Goal: Task Accomplishment & Management: Use online tool/utility

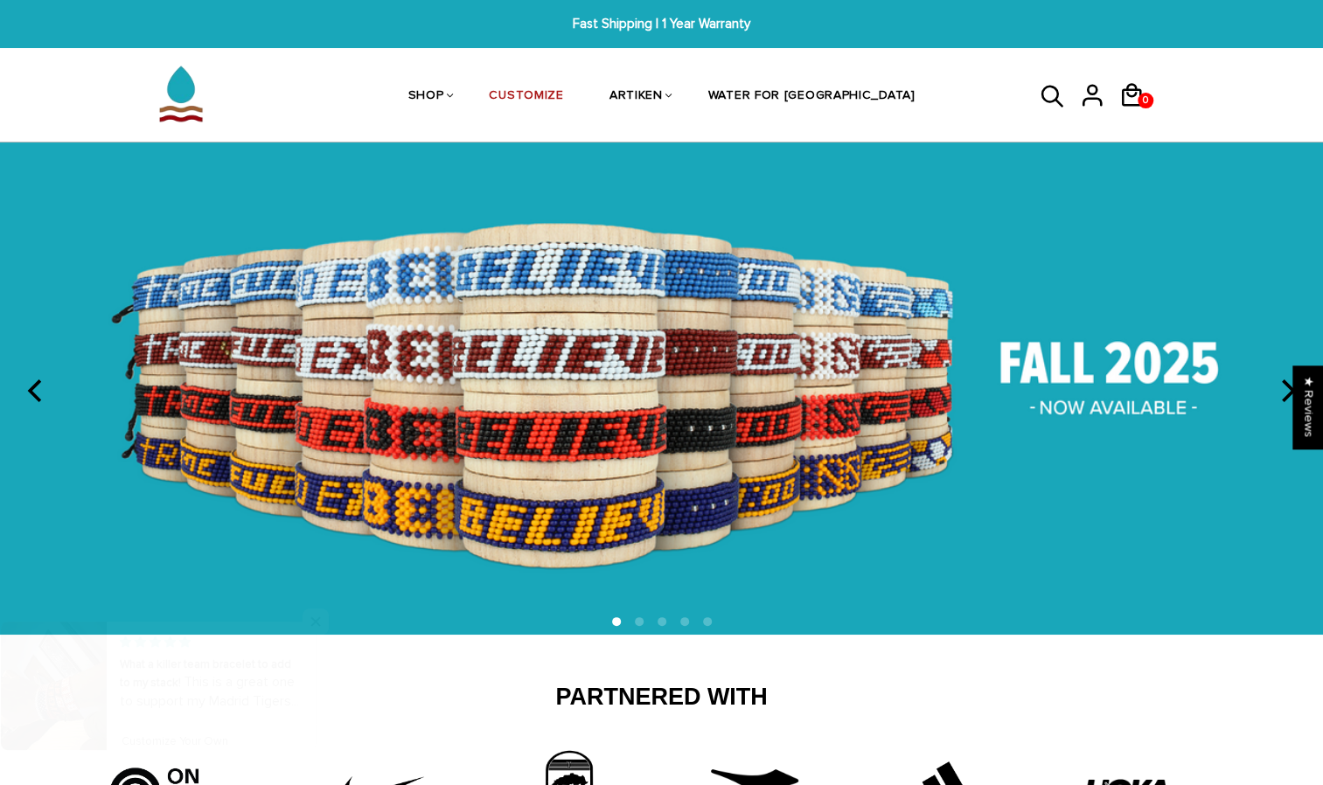
click at [1285, 390] on icon "next" at bounding box center [1286, 390] width 23 height 23
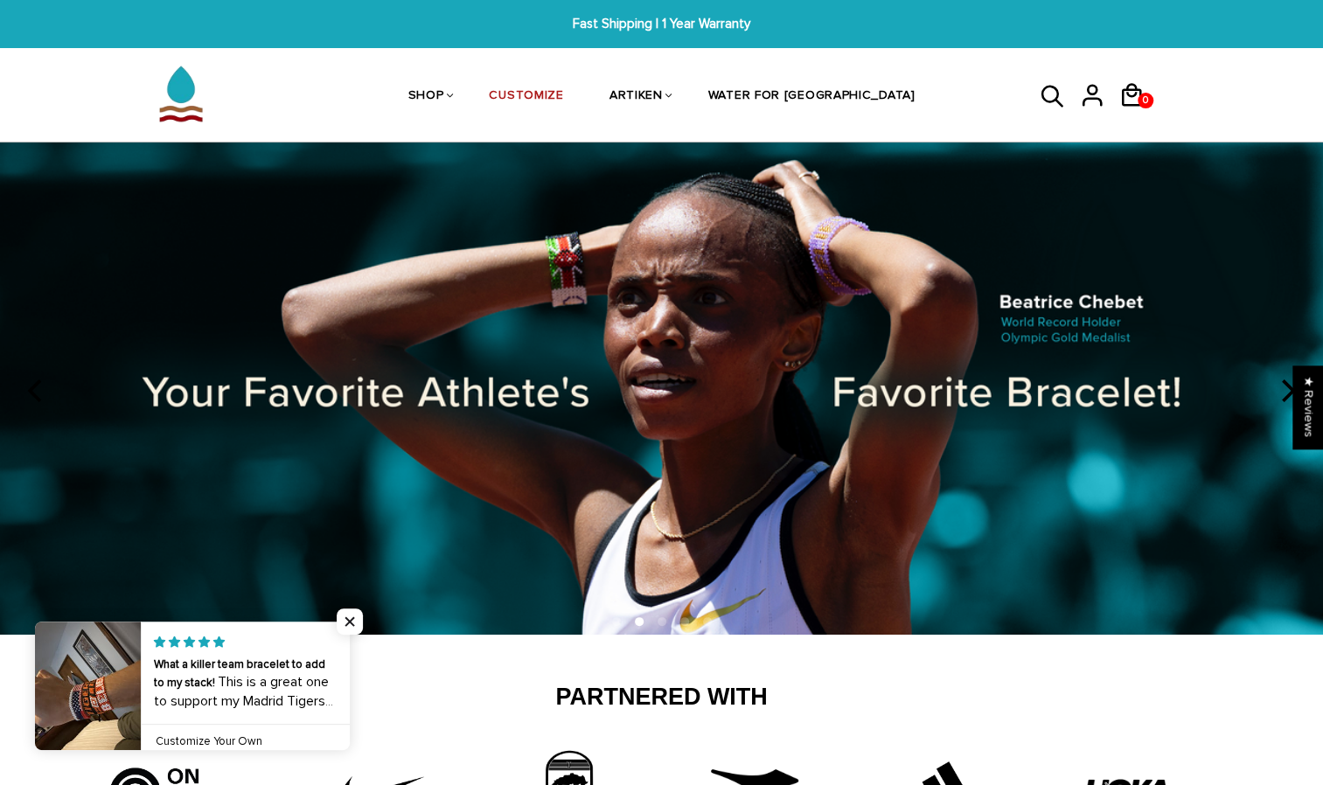
click at [1285, 390] on icon "next" at bounding box center [1286, 390] width 23 height 23
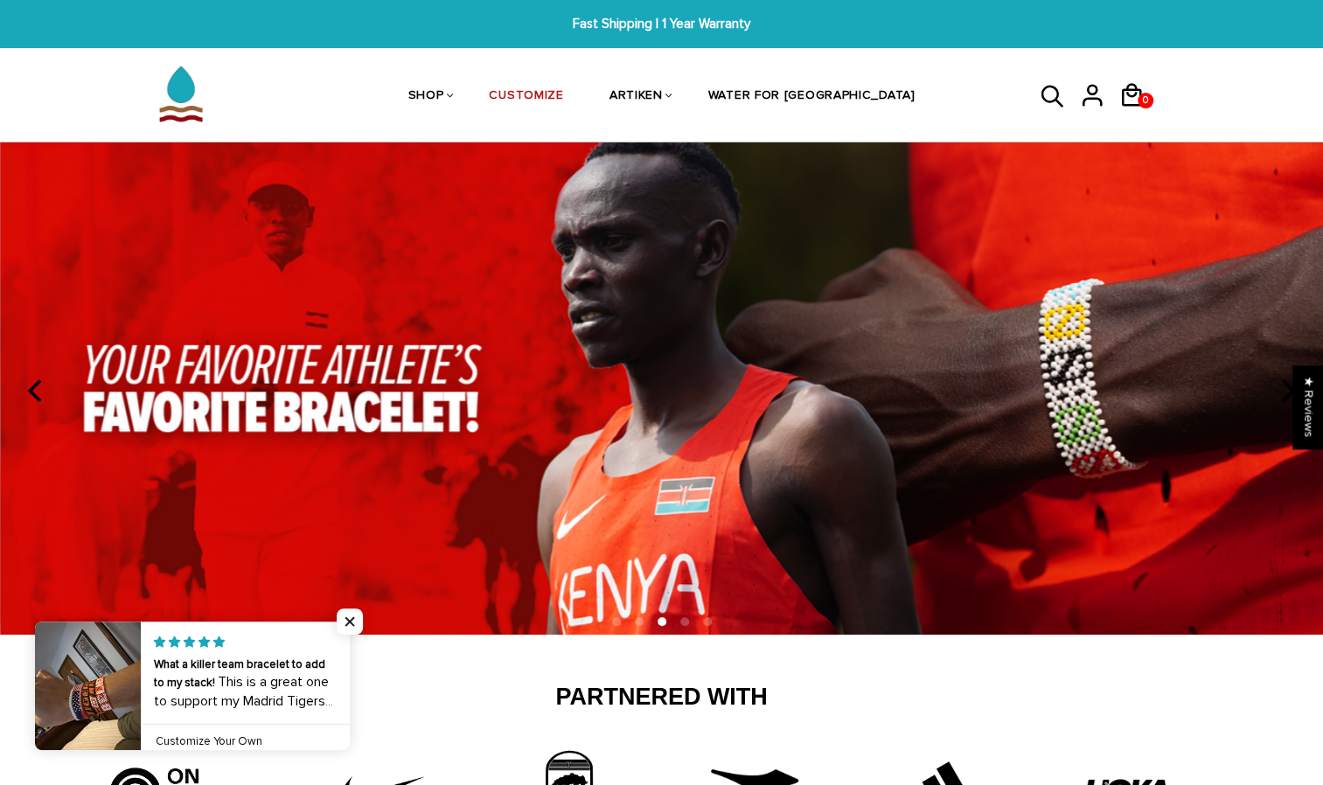
click at [1285, 390] on icon "next" at bounding box center [1286, 390] width 23 height 23
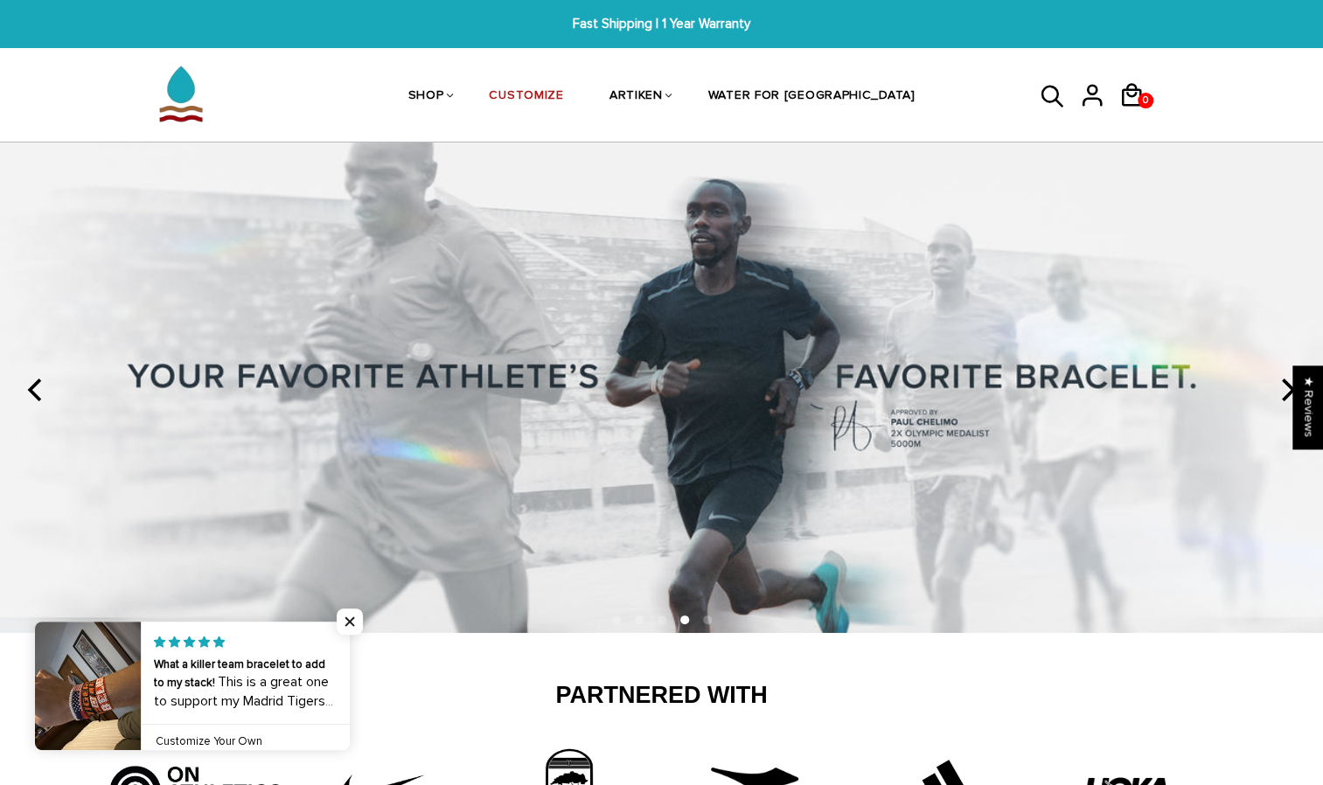
click at [1285, 390] on icon "next" at bounding box center [1286, 390] width 23 height 23
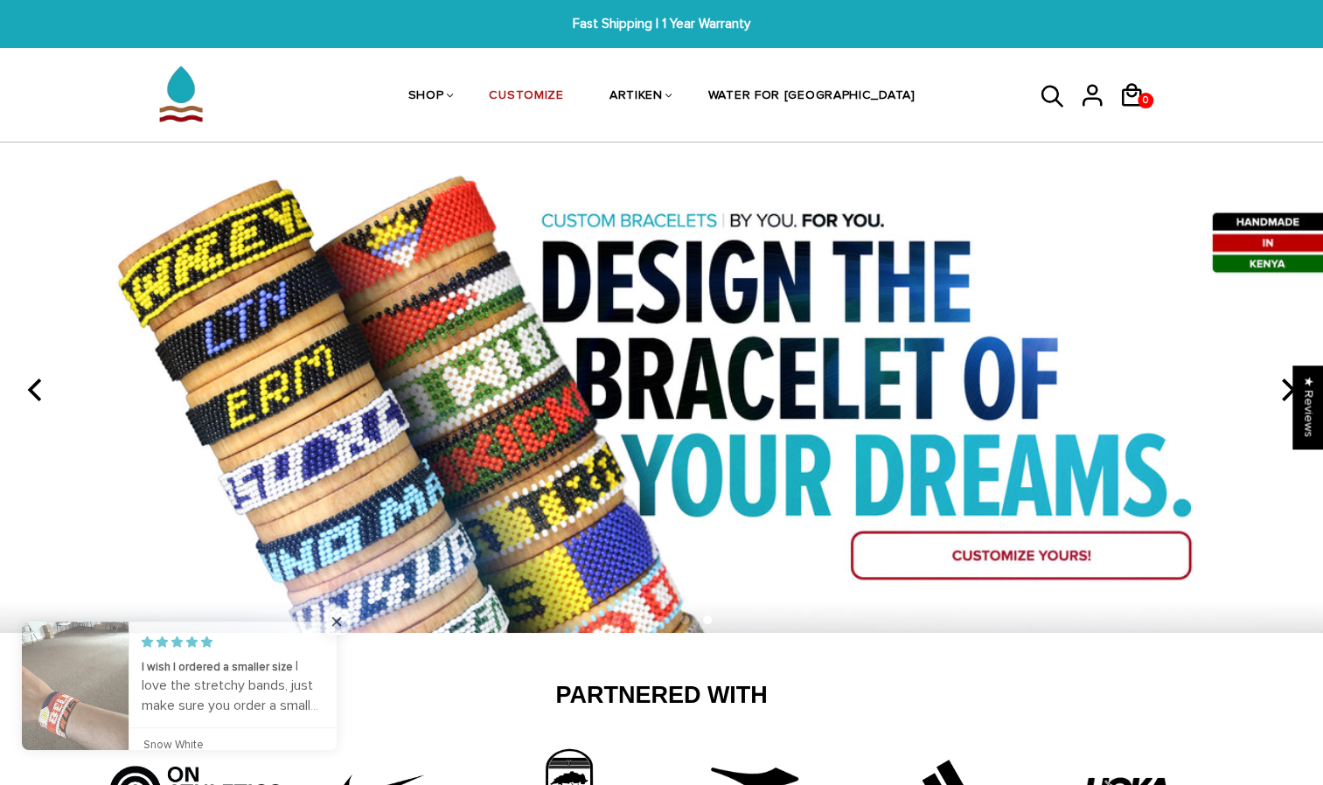
click at [1285, 390] on icon "next" at bounding box center [1286, 390] width 23 height 23
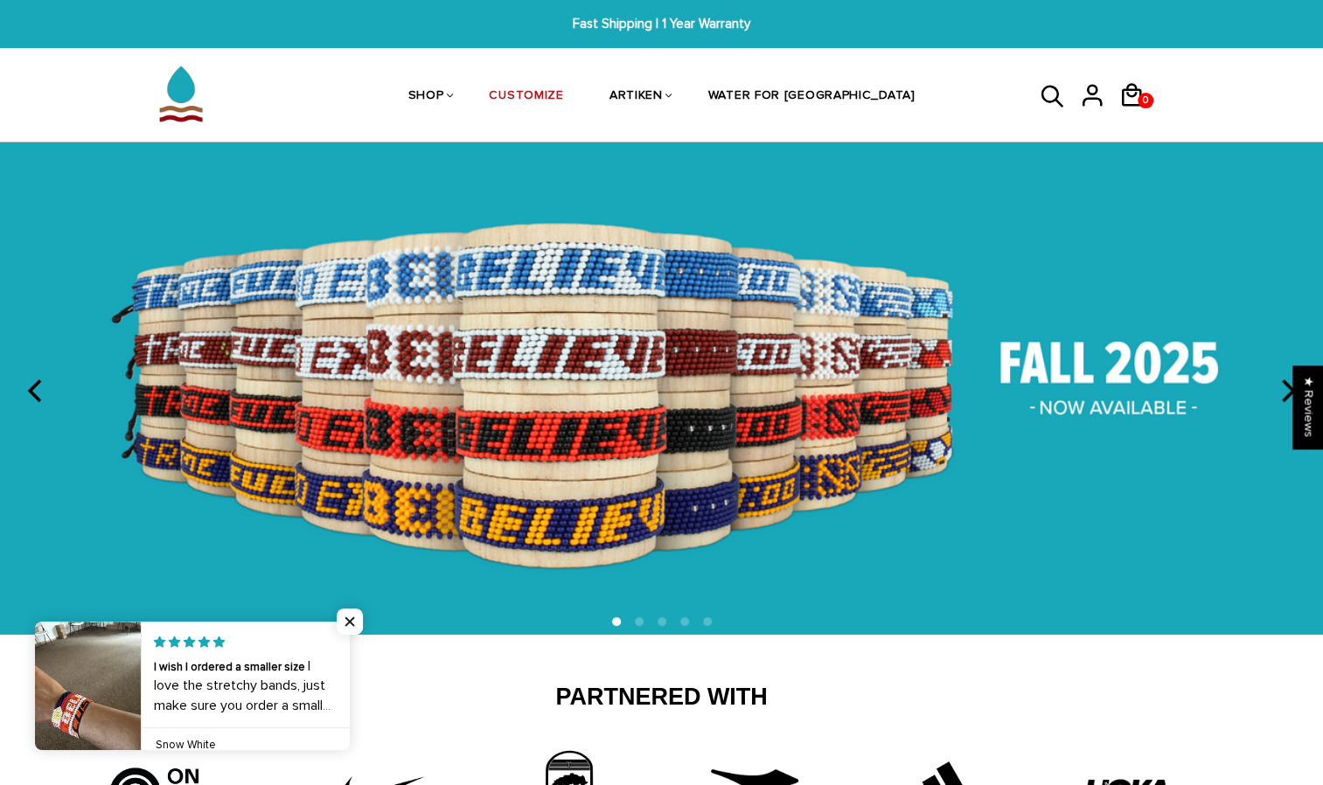
click at [1285, 390] on icon "next" at bounding box center [1286, 390] width 23 height 23
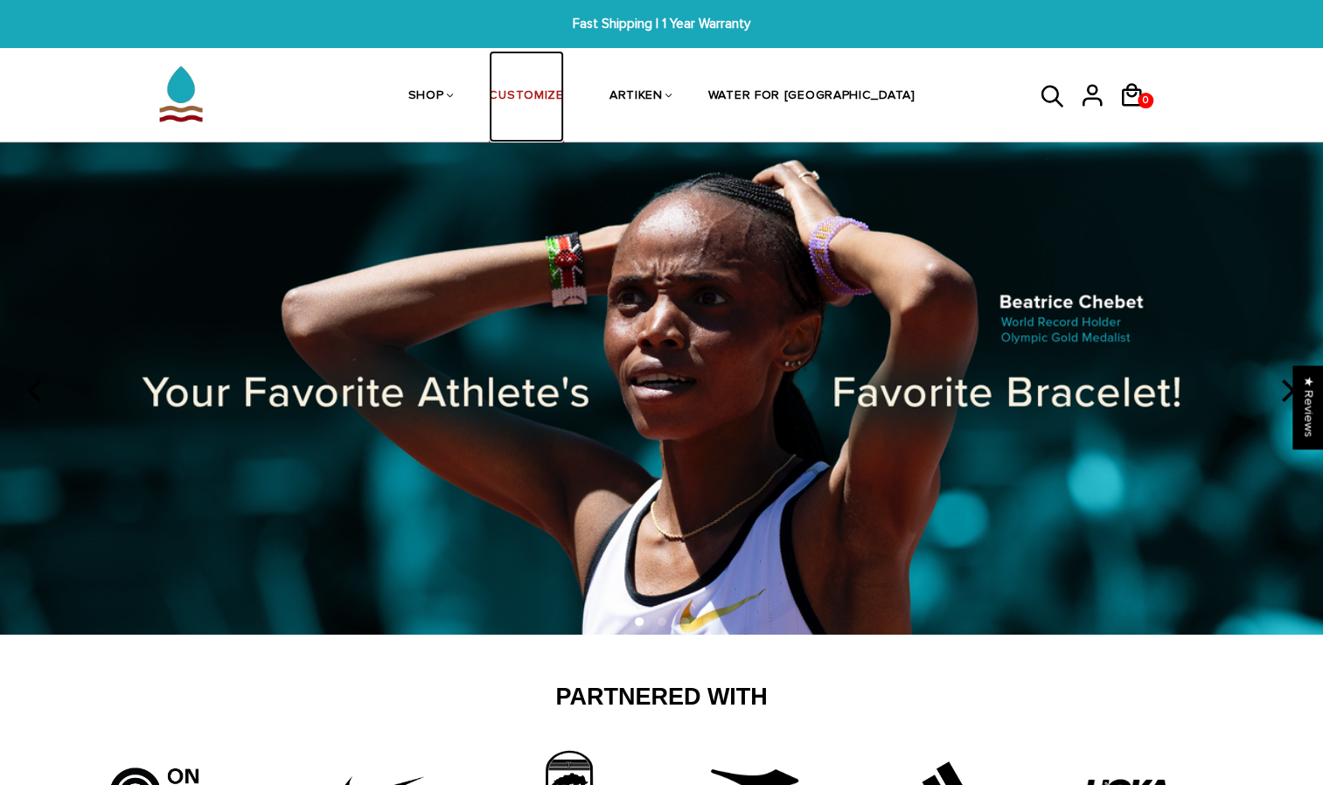
click at [563, 98] on link "CUSTOMIZE" at bounding box center [526, 97] width 74 height 93
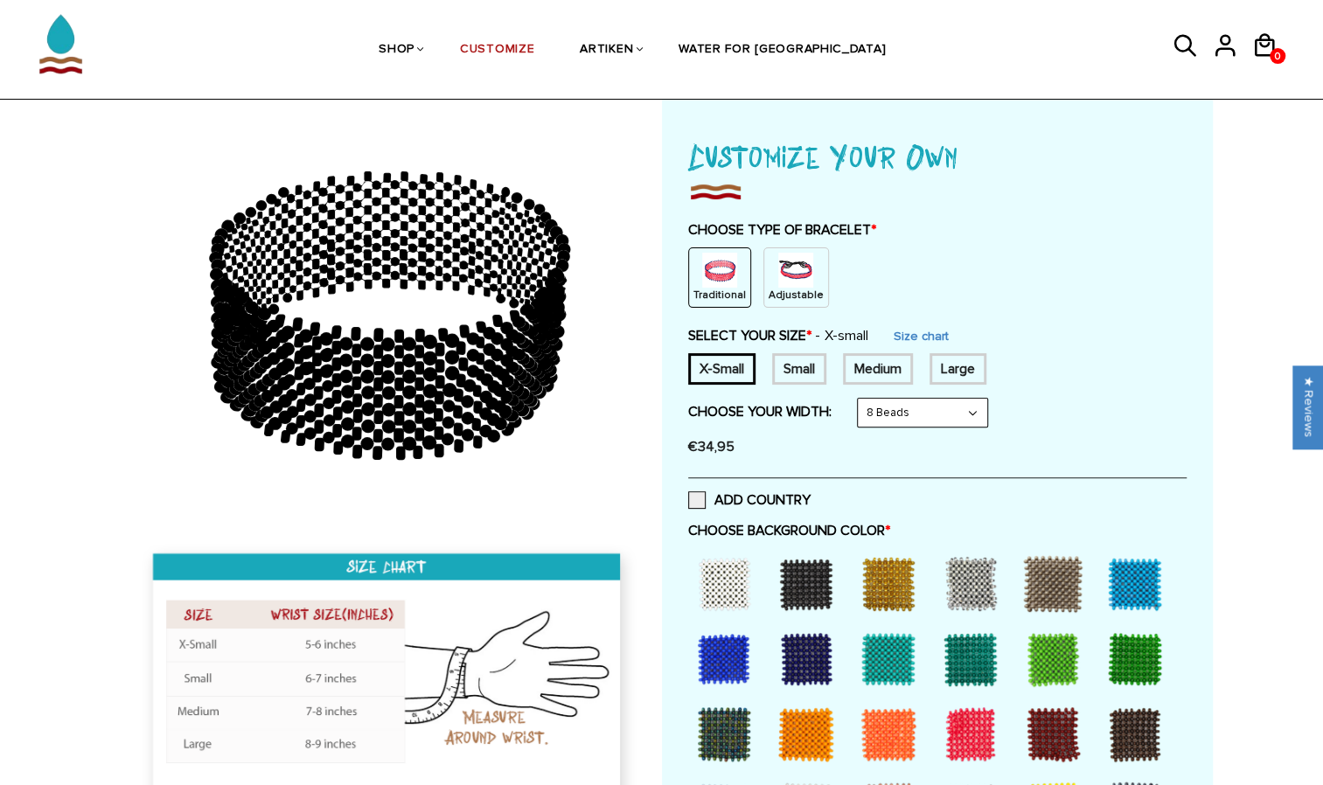
scroll to position [94, 0]
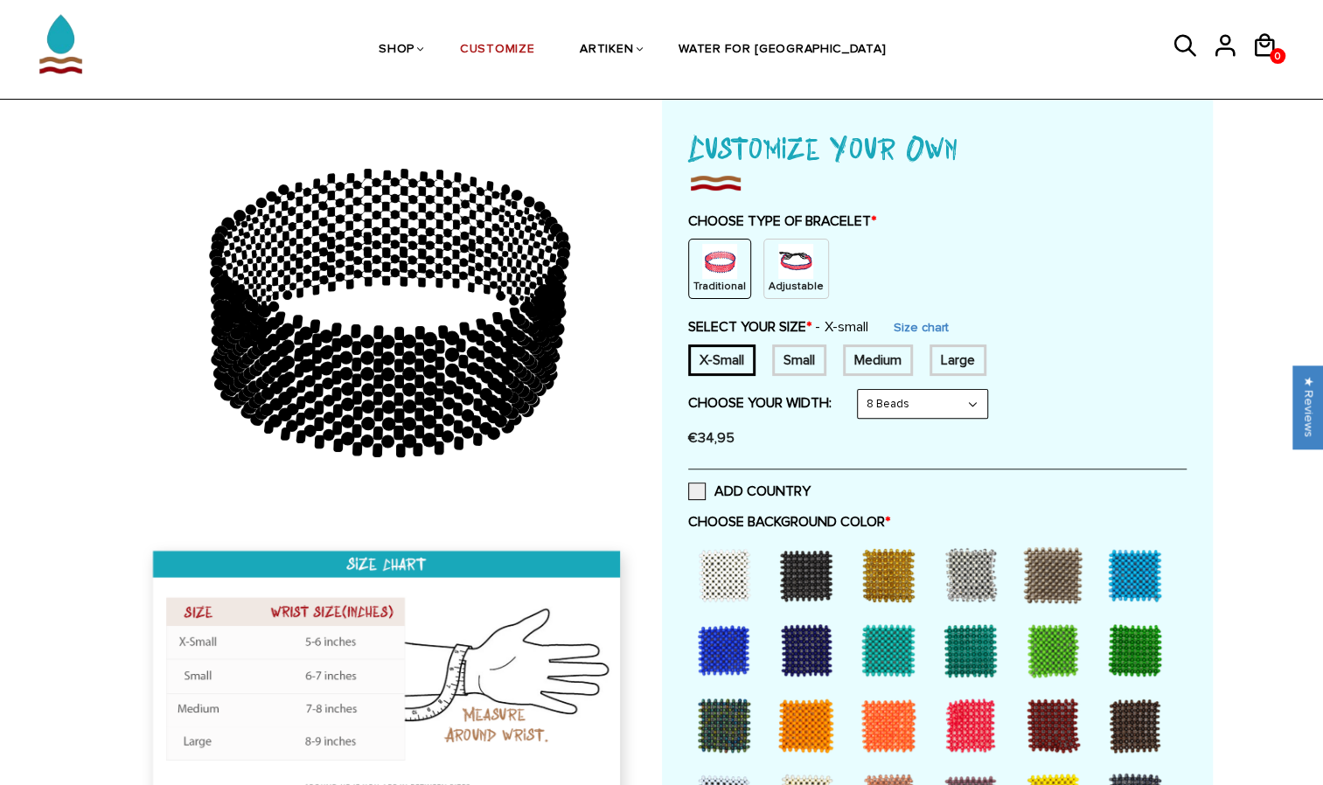
click at [803, 358] on div "Small" at bounding box center [799, 359] width 54 height 31
click at [977, 400] on select "8 Beads 6 Beads 10 Beads" at bounding box center [922, 404] width 129 height 28
select select "10-beads"
click at [860, 390] on select "8 Beads 6 Beads 10 Beads" at bounding box center [922, 404] width 129 height 28
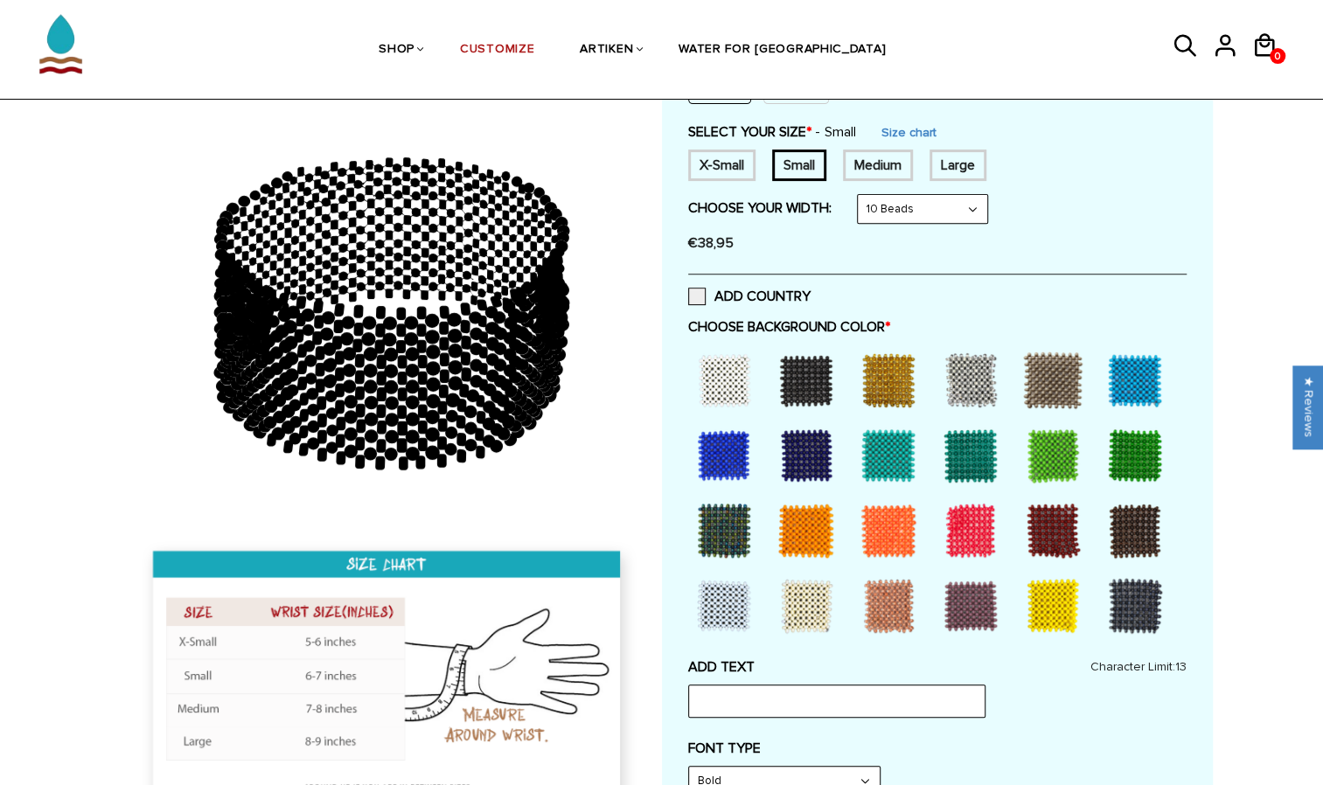
scroll to position [292, 0]
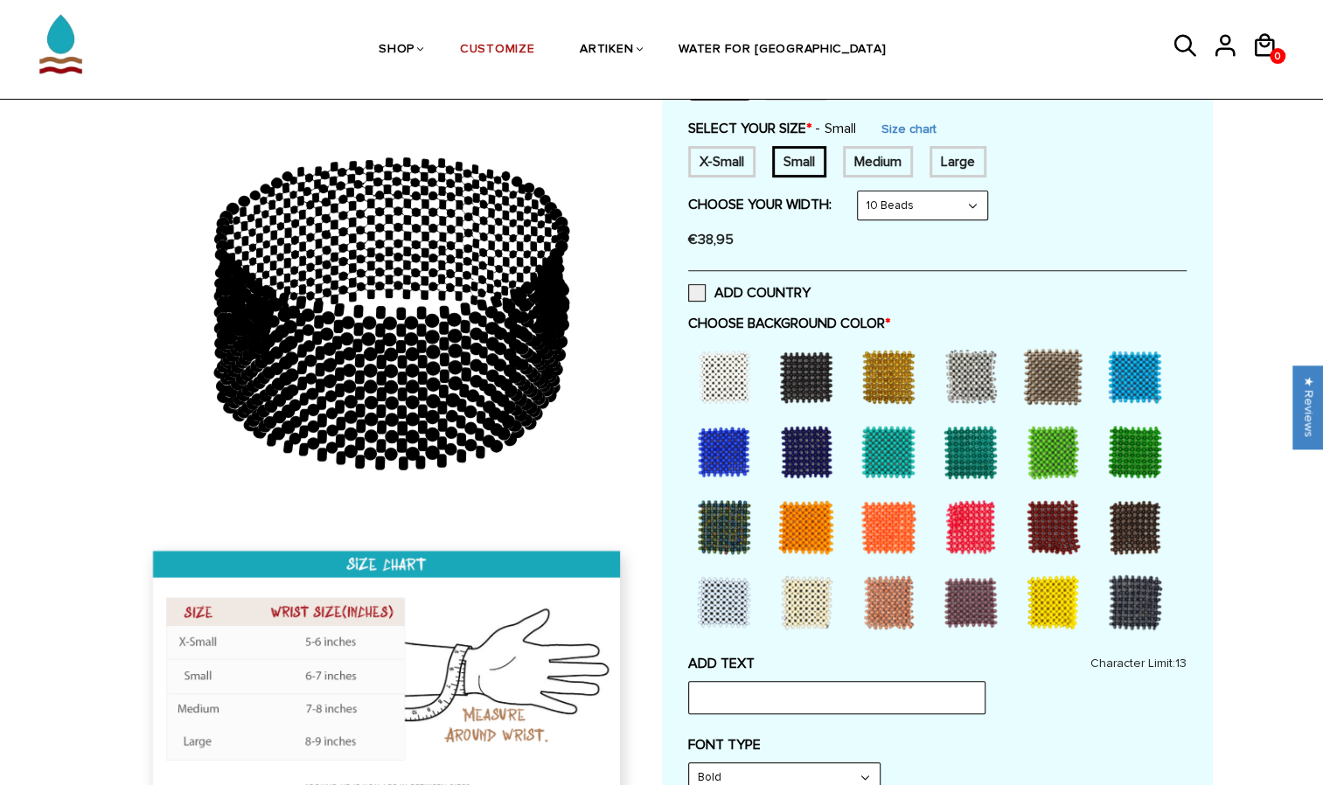
click at [725, 442] on div at bounding box center [724, 452] width 70 height 70
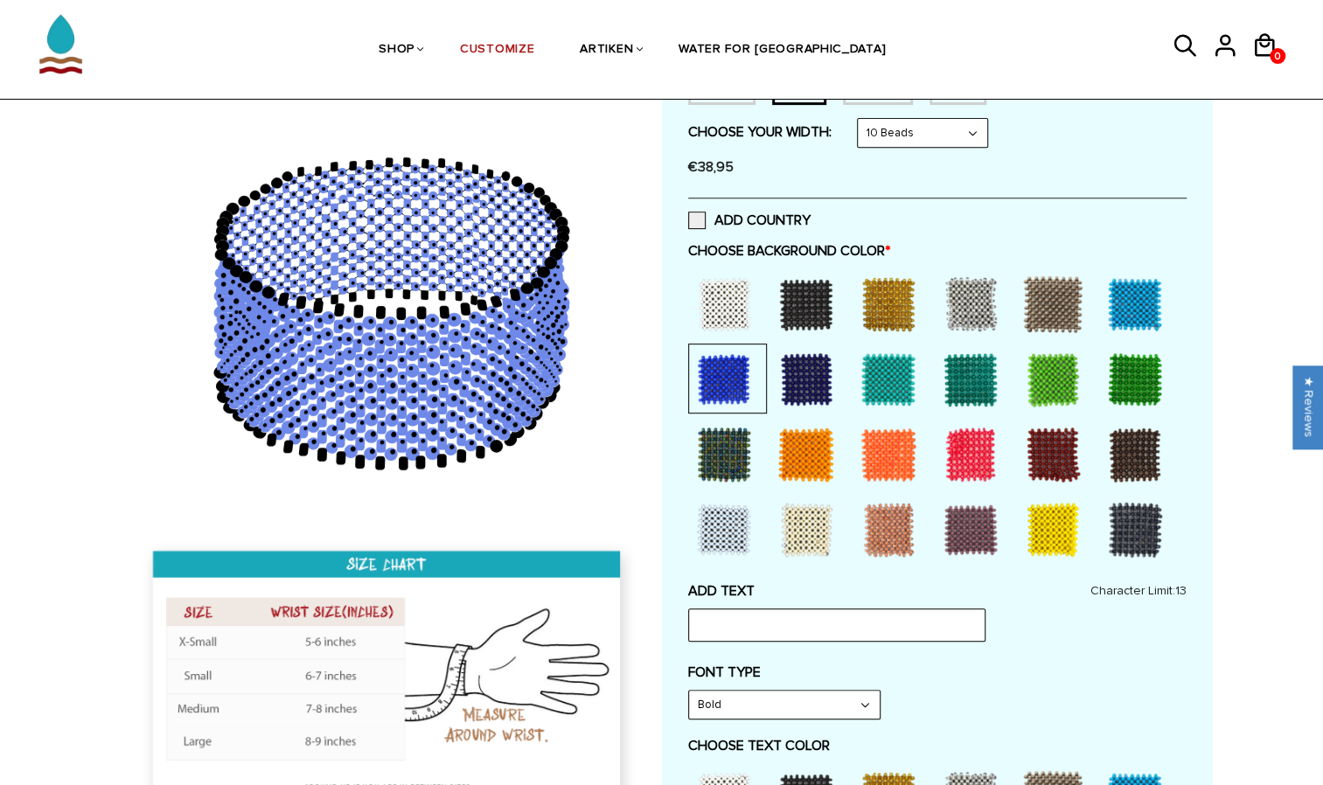
scroll to position [369, 0]
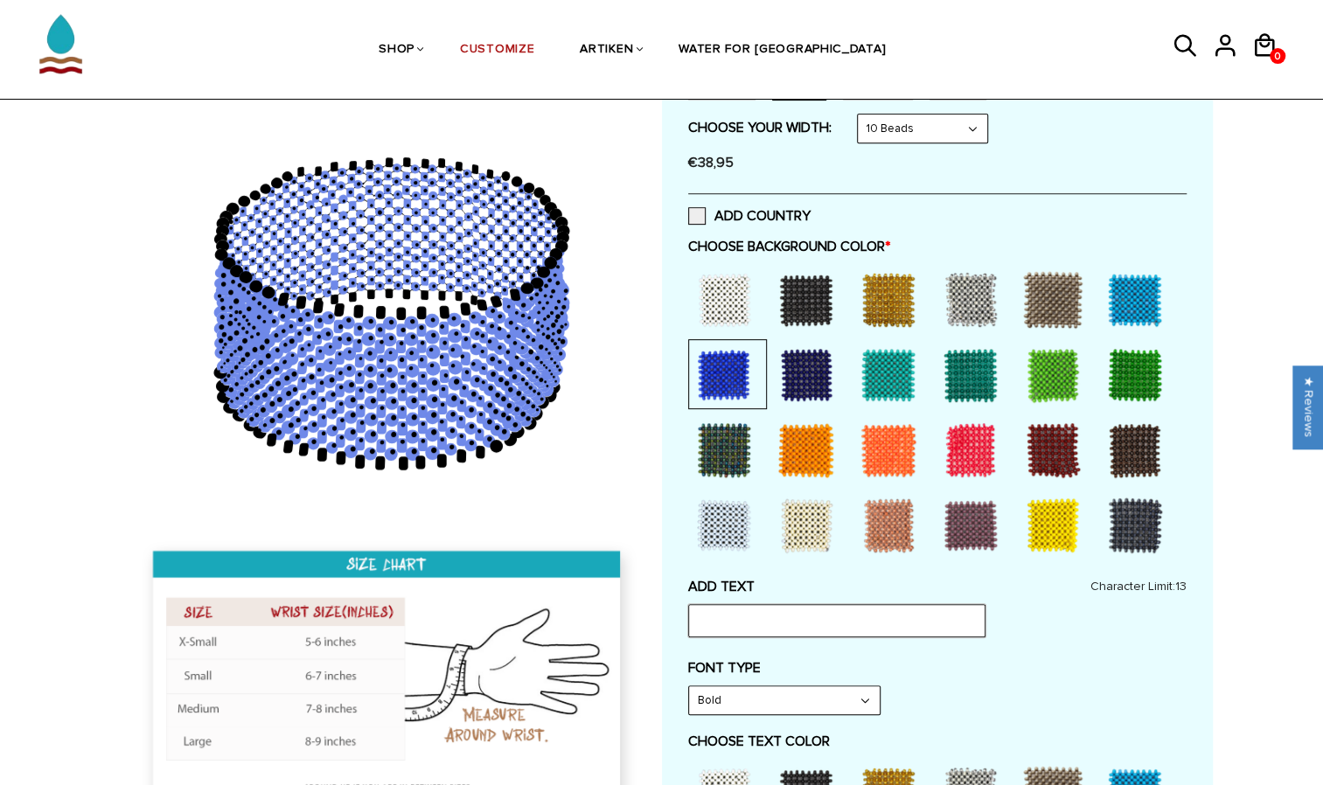
click at [717, 629] on input "text" at bounding box center [836, 620] width 297 height 33
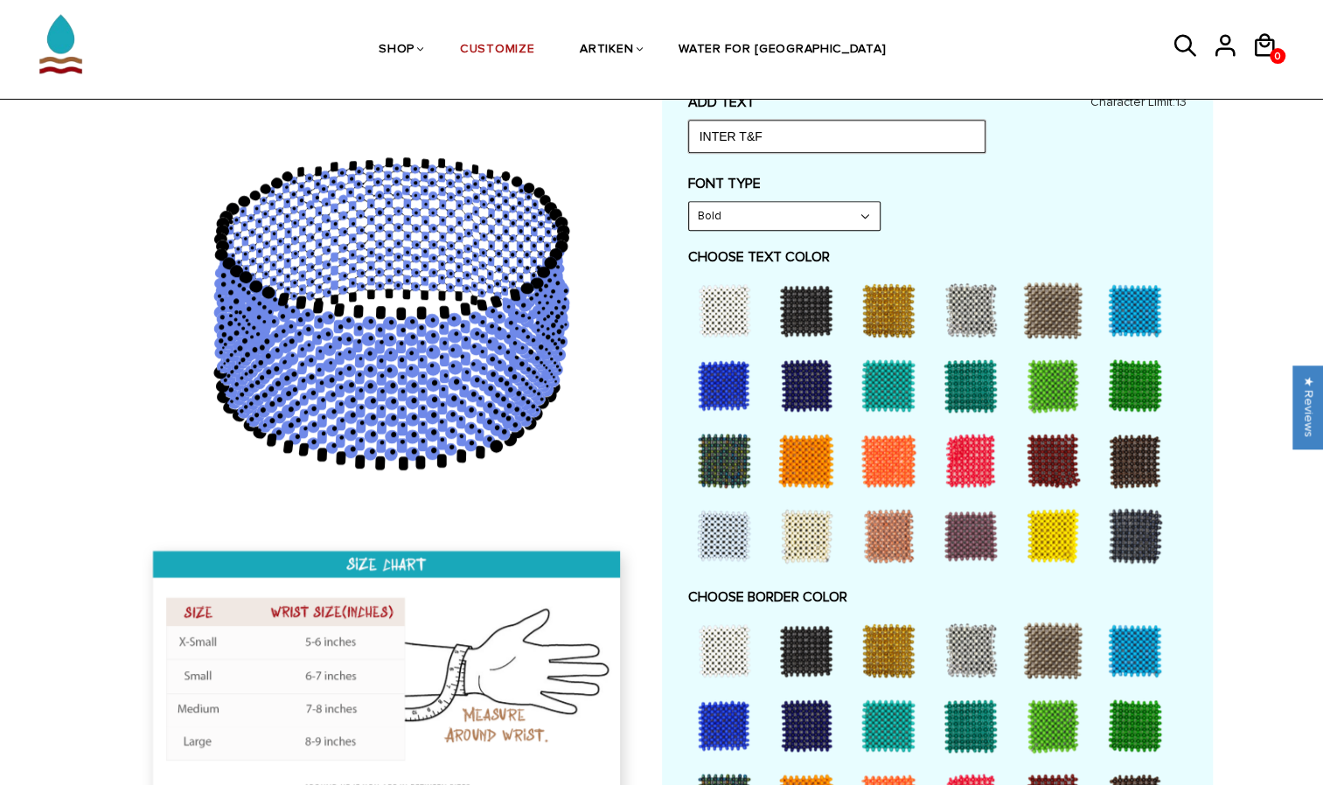
scroll to position [855, 0]
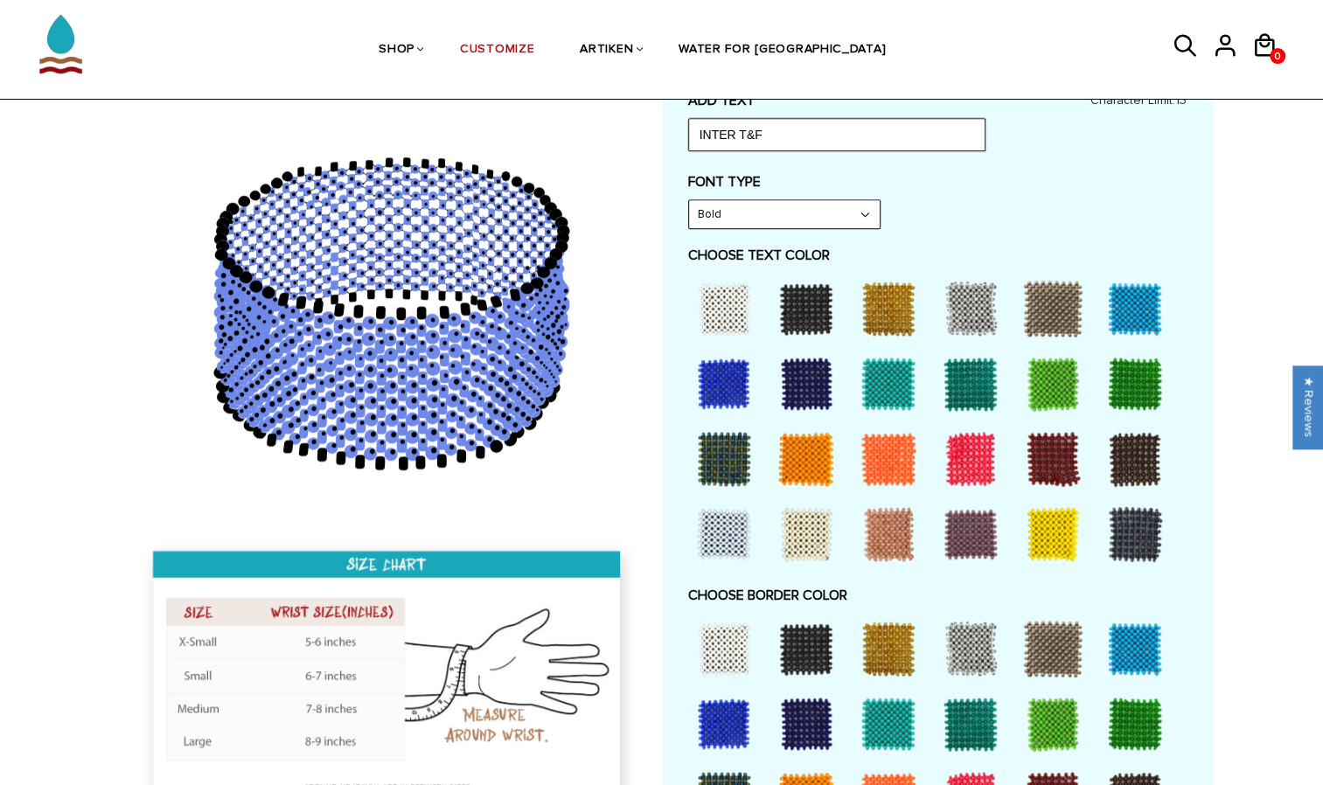
type input "INTER T&F"
click at [803, 295] on div at bounding box center [806, 309] width 70 height 70
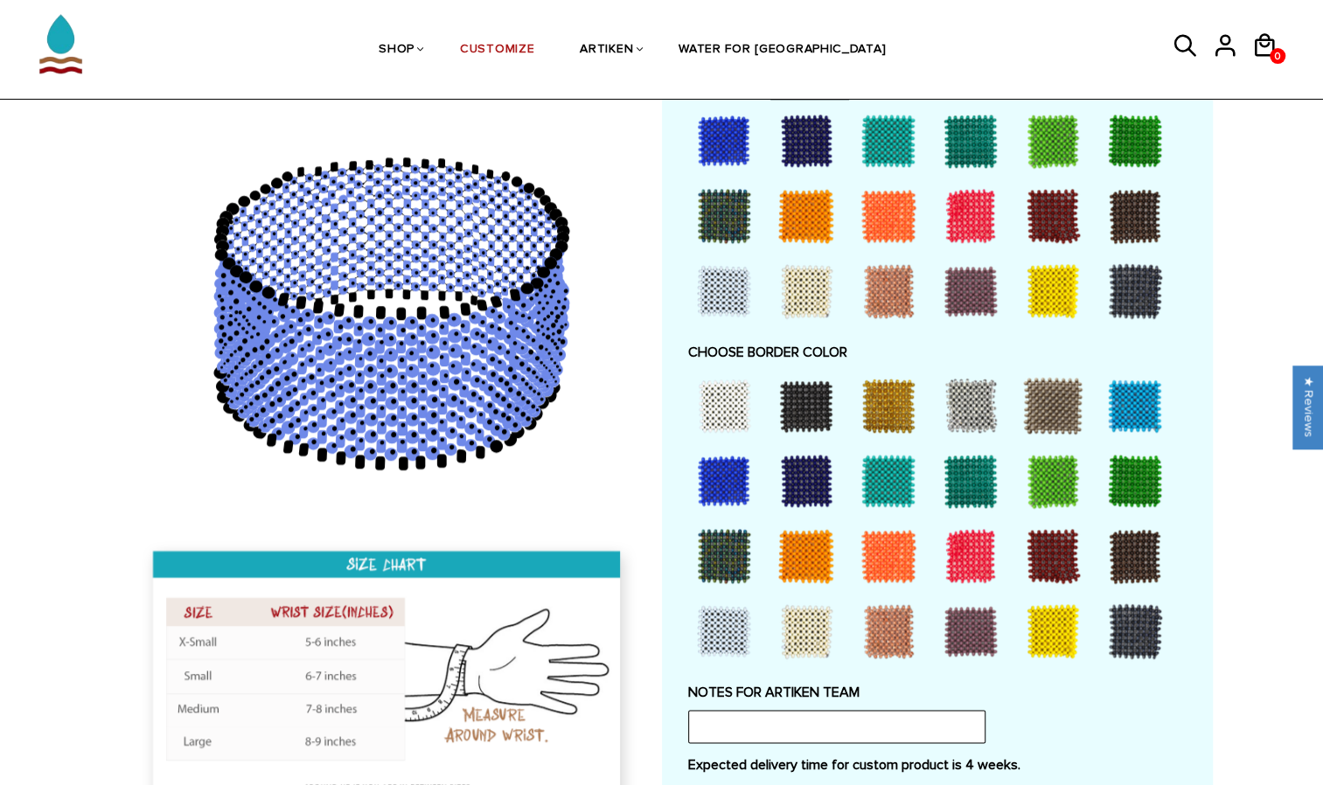
scroll to position [1101, 0]
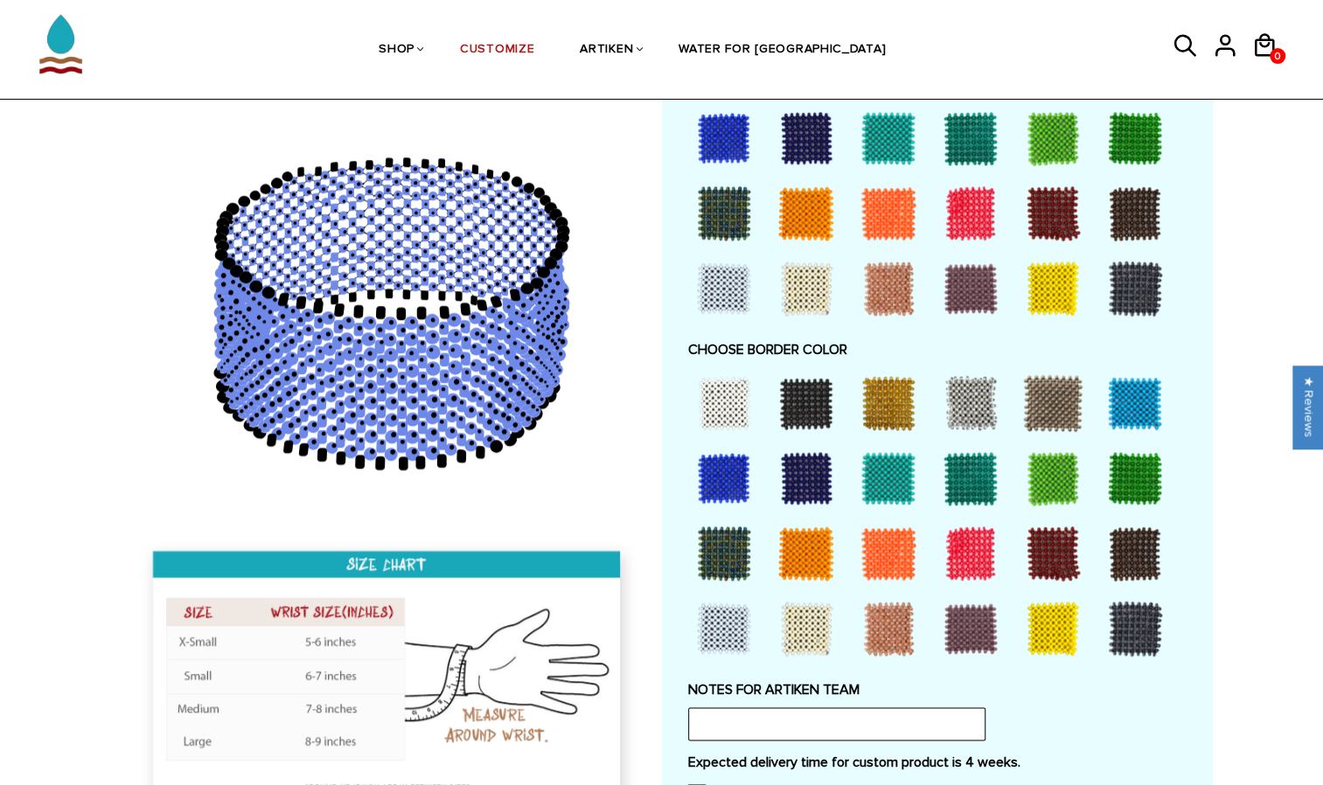
click at [806, 393] on div at bounding box center [806, 403] width 70 height 70
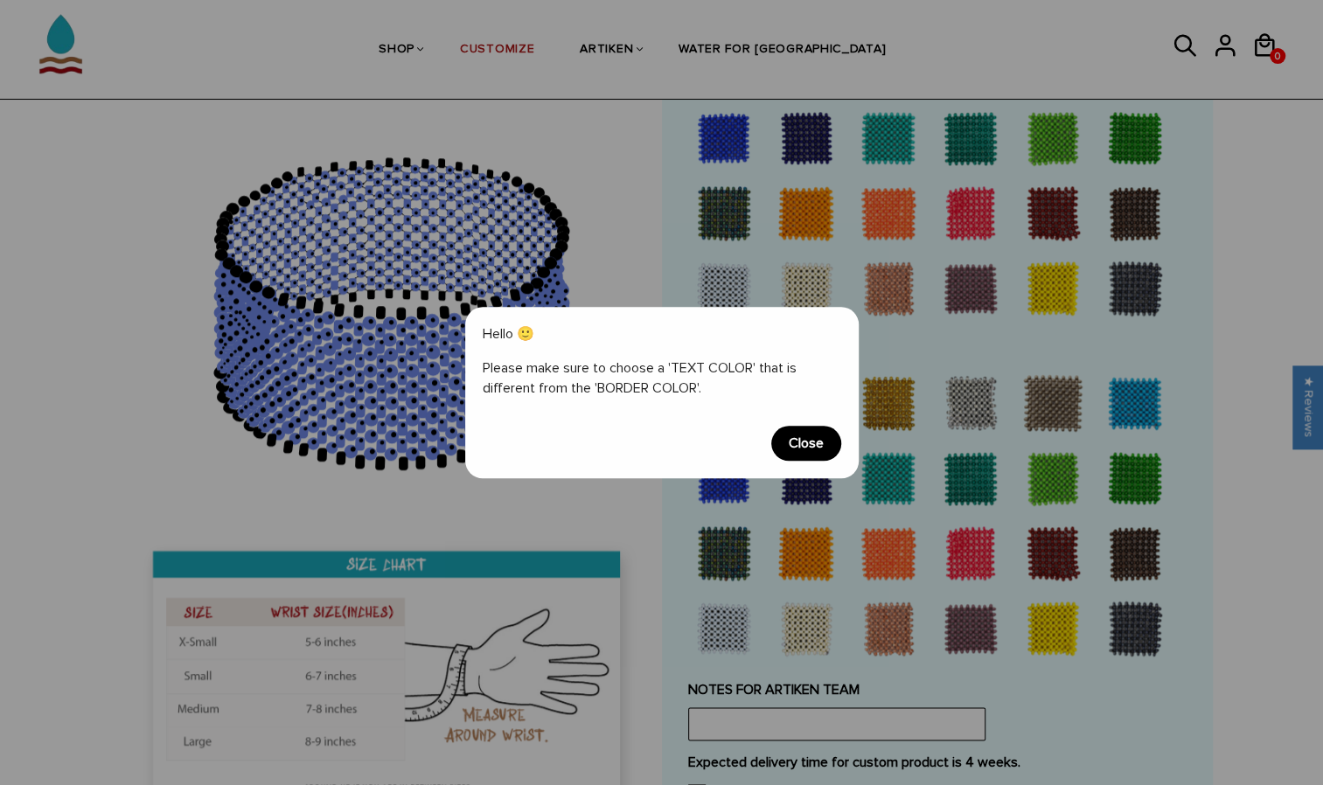
click at [807, 444] on span "Close" at bounding box center [806, 443] width 70 height 35
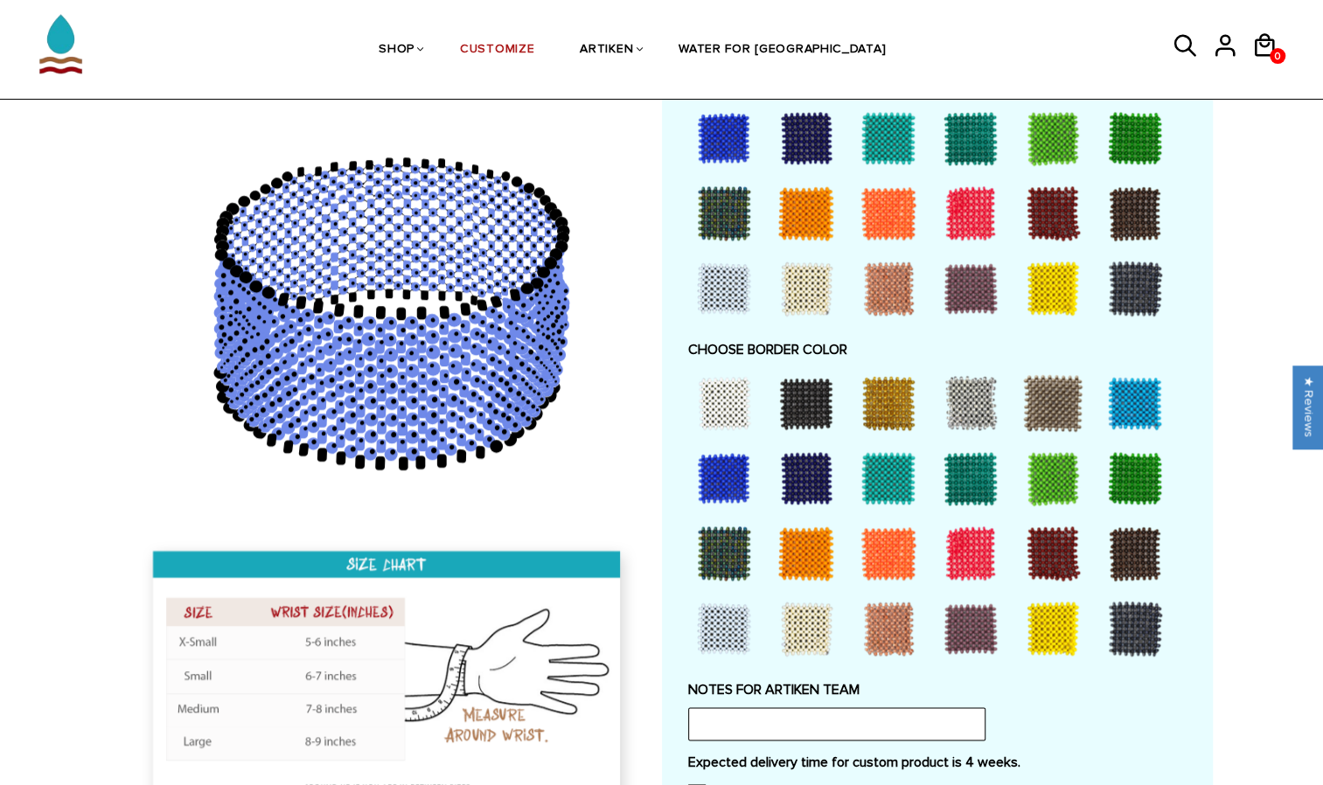
click at [806, 486] on div at bounding box center [806, 478] width 70 height 70
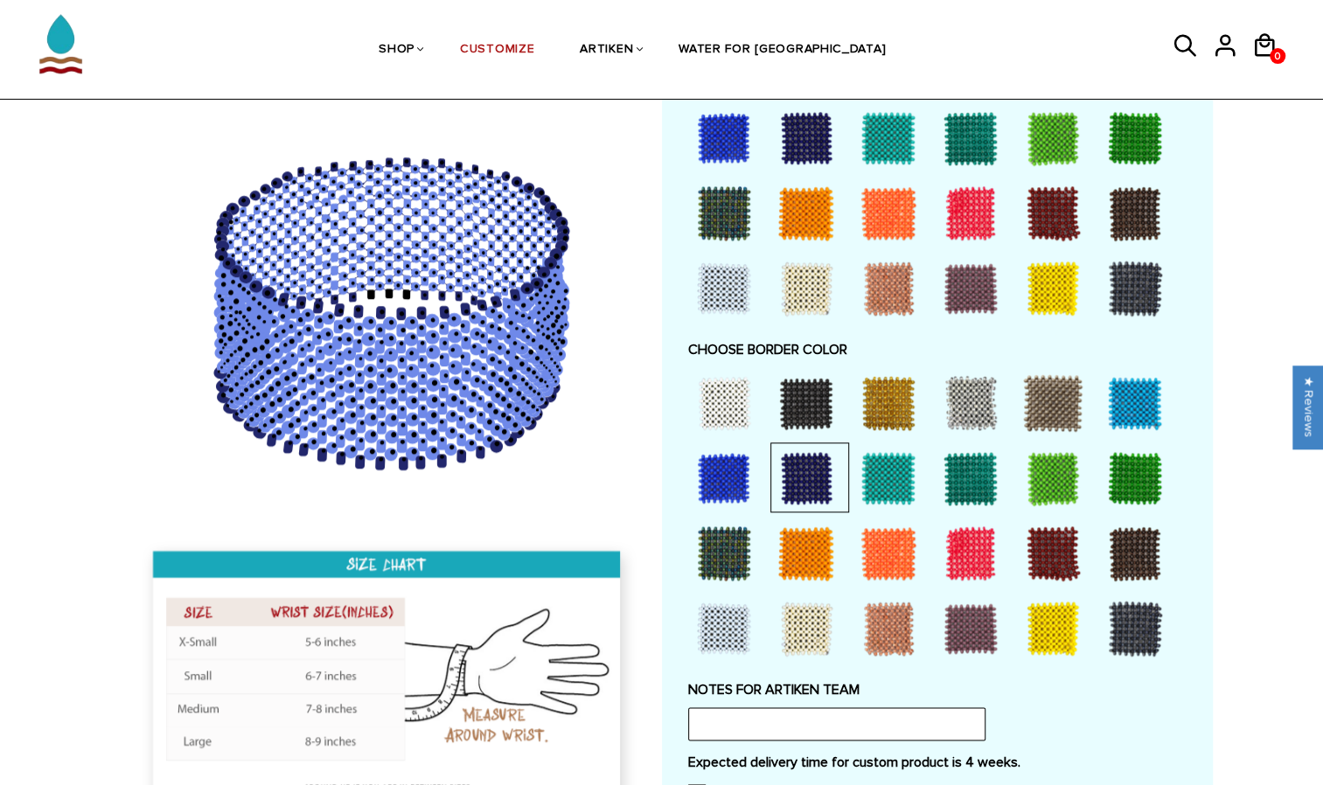
click at [1140, 638] on div at bounding box center [1135, 629] width 70 height 70
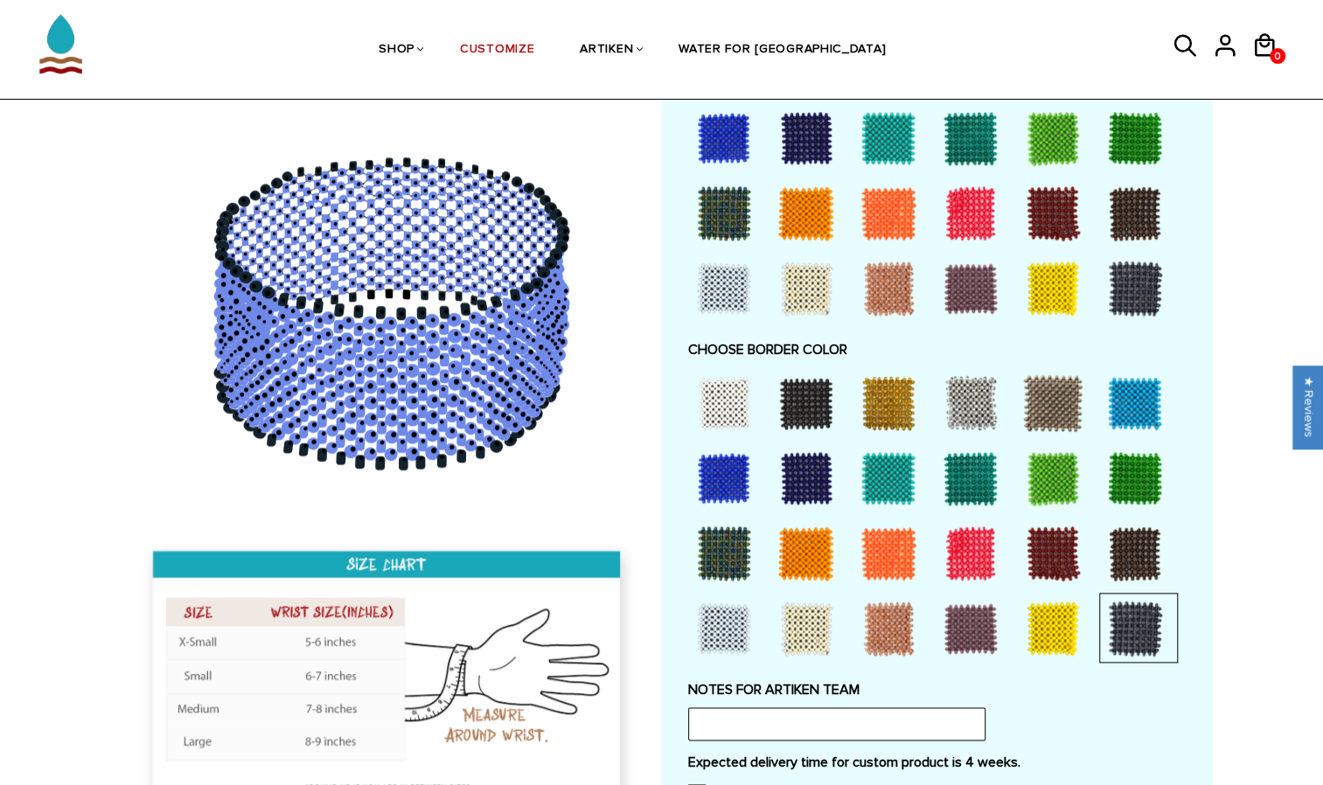
click at [1146, 612] on div at bounding box center [1135, 629] width 70 height 70
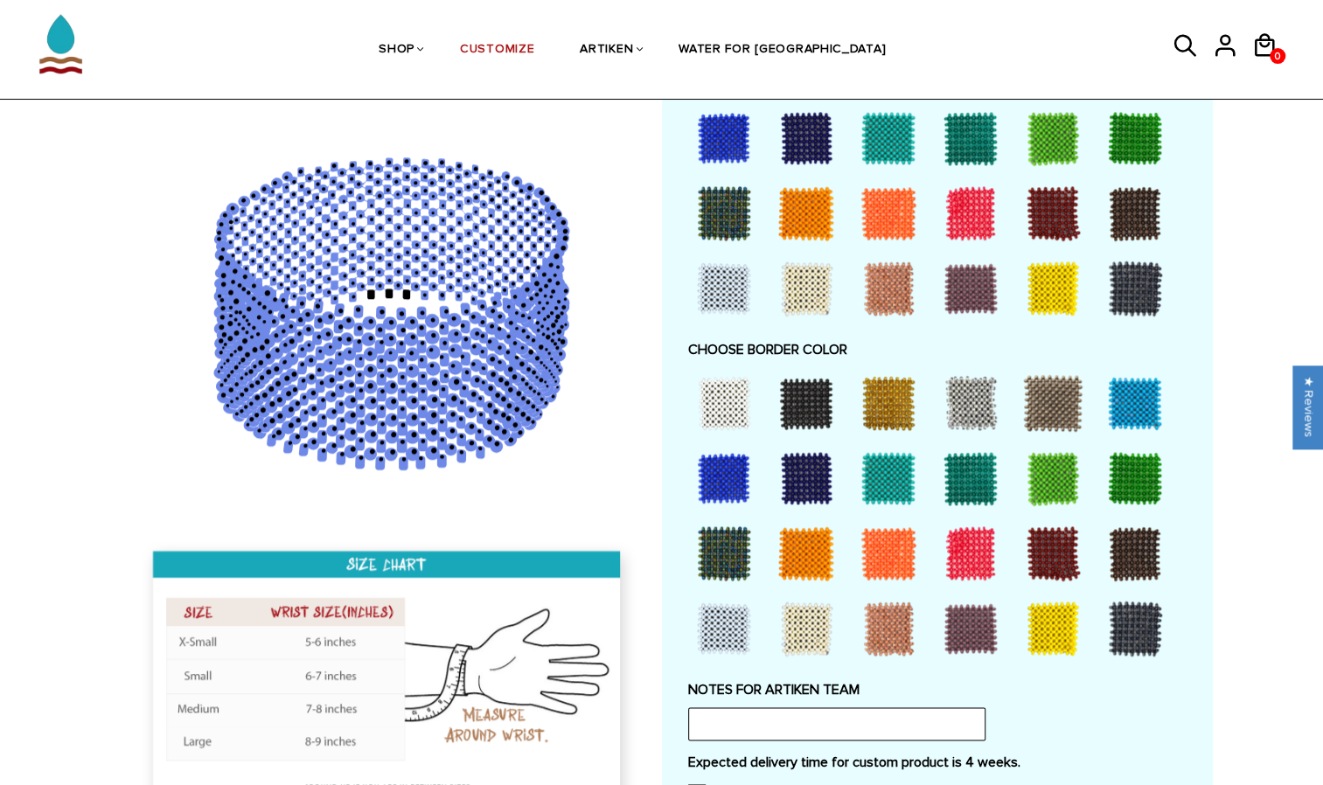
click at [1146, 612] on div at bounding box center [1135, 629] width 70 height 70
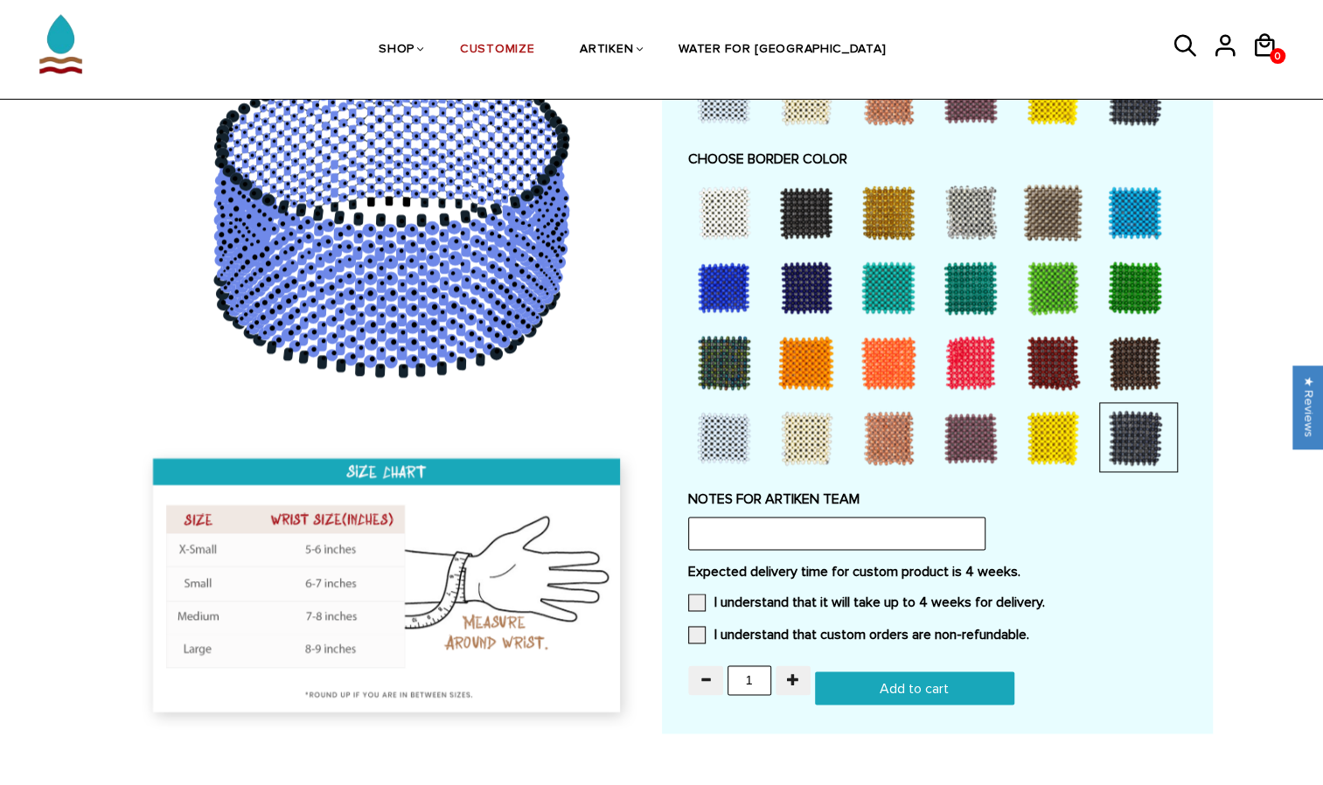
scroll to position [1293, 0]
